Goal: Task Accomplishment & Management: Manage account settings

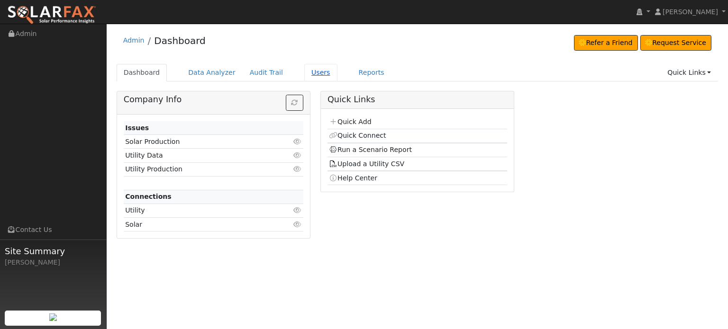
click at [304, 72] on link "Users" at bounding box center [320, 73] width 33 height 18
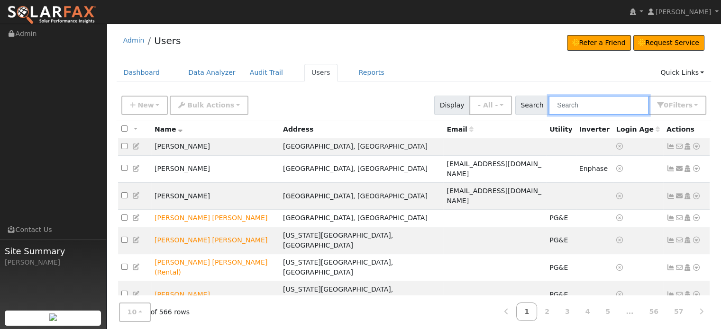
click at [591, 96] on input "text" at bounding box center [598, 105] width 100 height 19
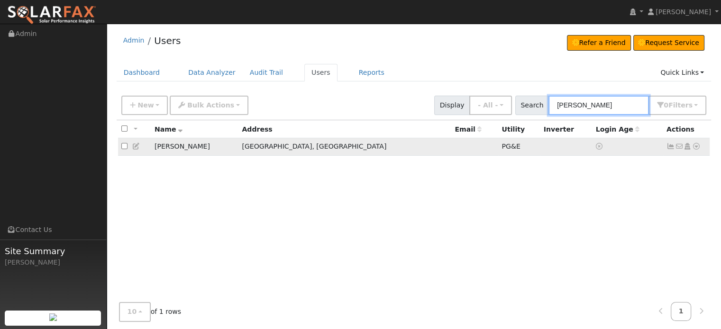
type input "judd"
click at [669, 147] on icon at bounding box center [670, 146] width 9 height 7
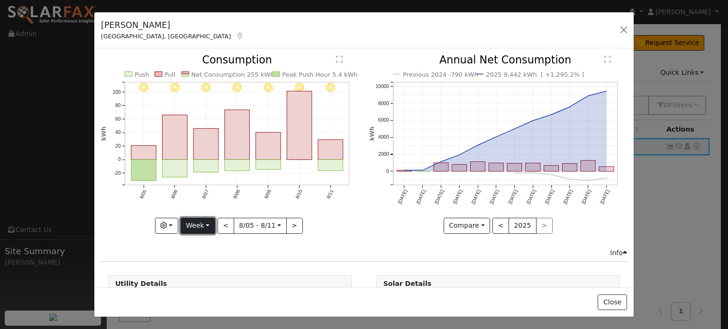
click at [206, 222] on button "Week" at bounding box center [198, 226] width 35 height 16
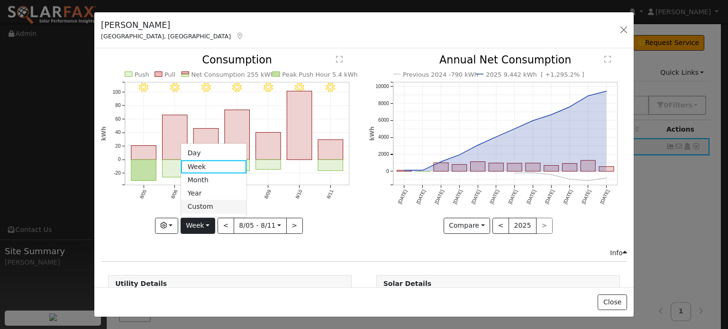
click at [200, 206] on link "Custom" at bounding box center [214, 207] width 66 height 13
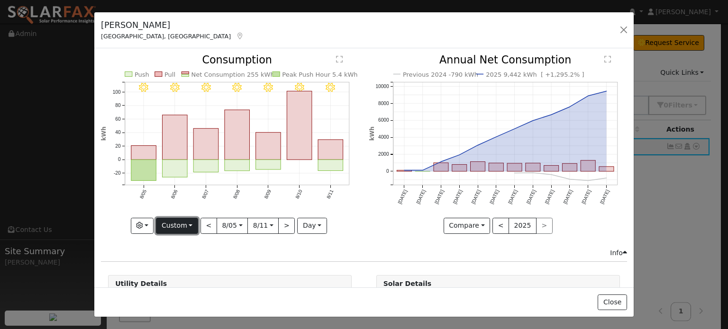
click at [192, 224] on button "Custom" at bounding box center [177, 226] width 42 height 16
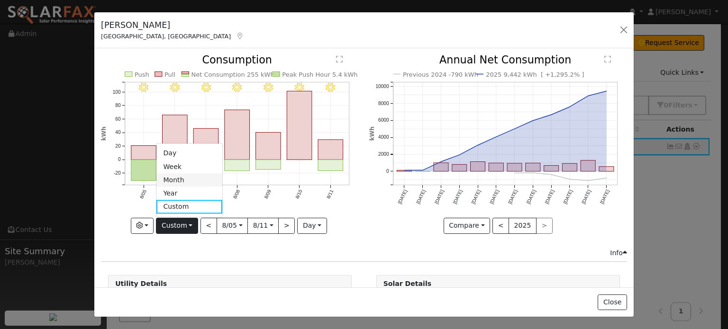
click at [177, 178] on link "Month" at bounding box center [189, 180] width 66 height 13
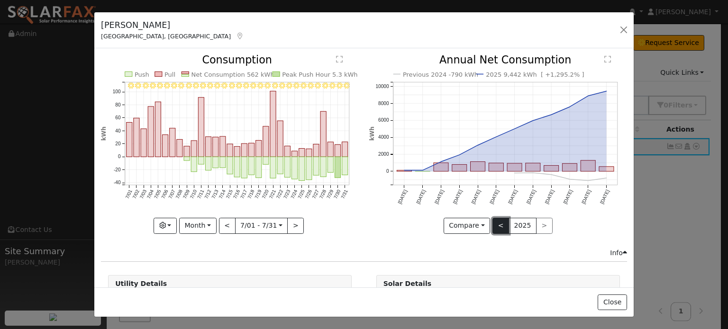
click at [496, 222] on button "<" at bounding box center [500, 226] width 17 height 16
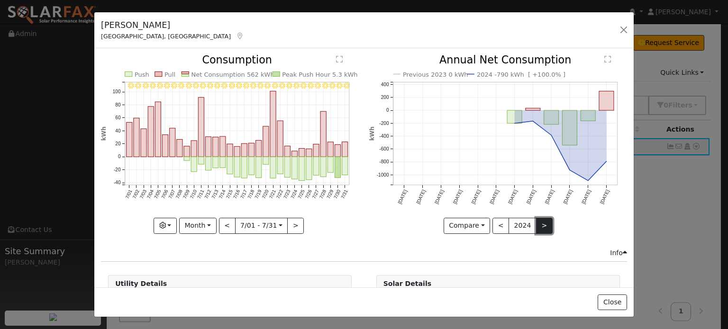
click at [536, 225] on button ">" at bounding box center [544, 226] width 17 height 16
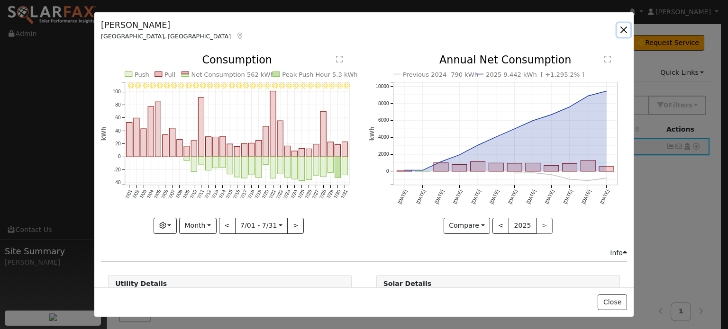
click at [622, 31] on button "button" at bounding box center [623, 29] width 13 height 13
